Goal: Navigation & Orientation: Find specific page/section

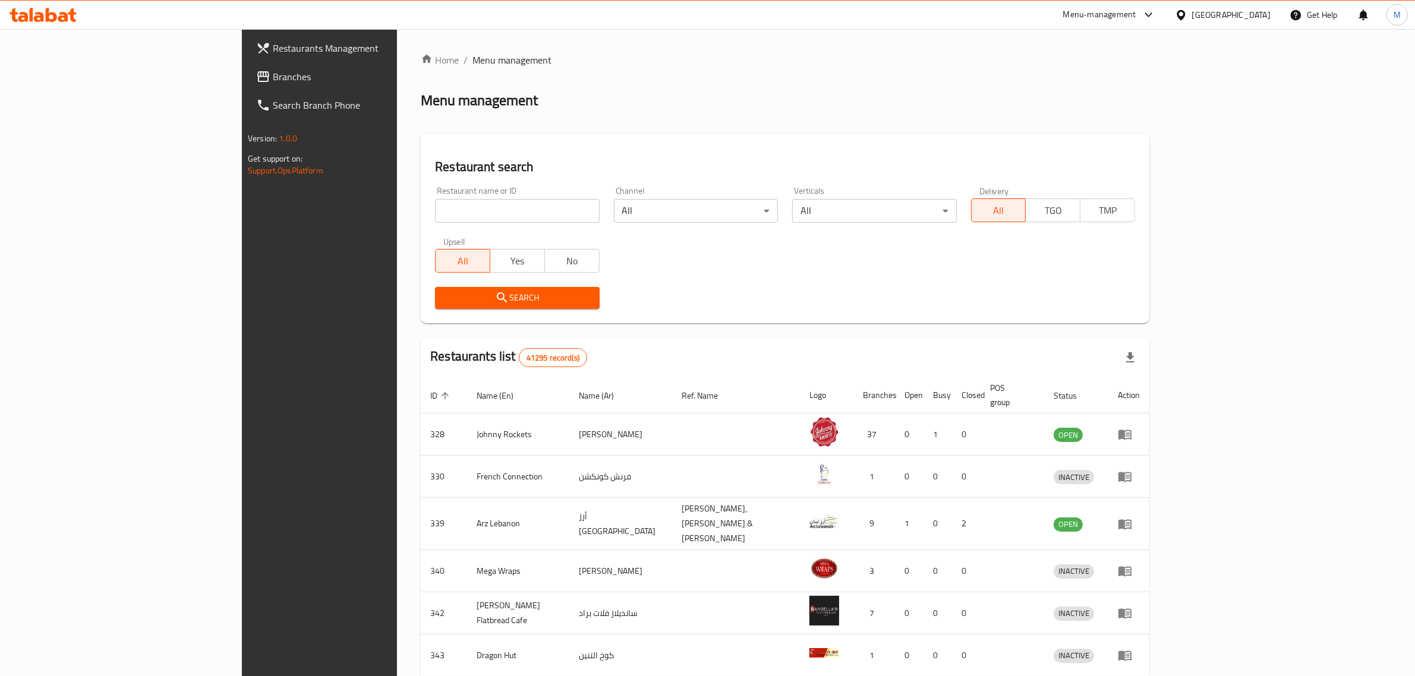
click at [1103, 20] on div "Menu-management" at bounding box center [1099, 15] width 73 height 14
click at [1039, 185] on div "Restaurant-Management" at bounding box center [1036, 186] width 93 height 13
